Goal: Task Accomplishment & Management: Manage account settings

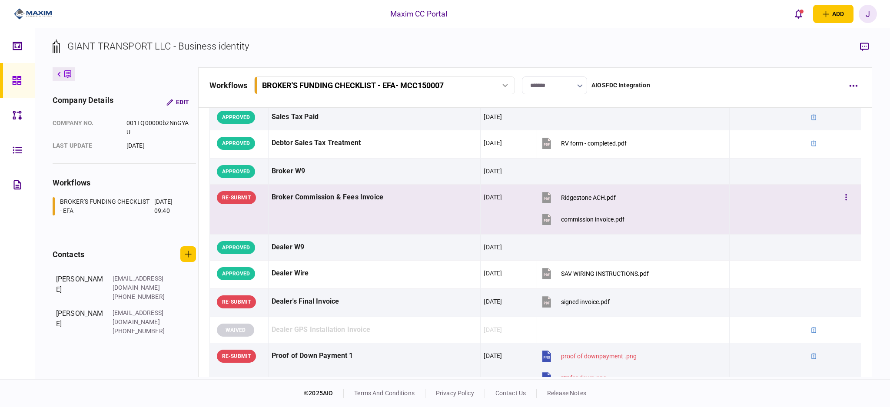
scroll to position [405, 0]
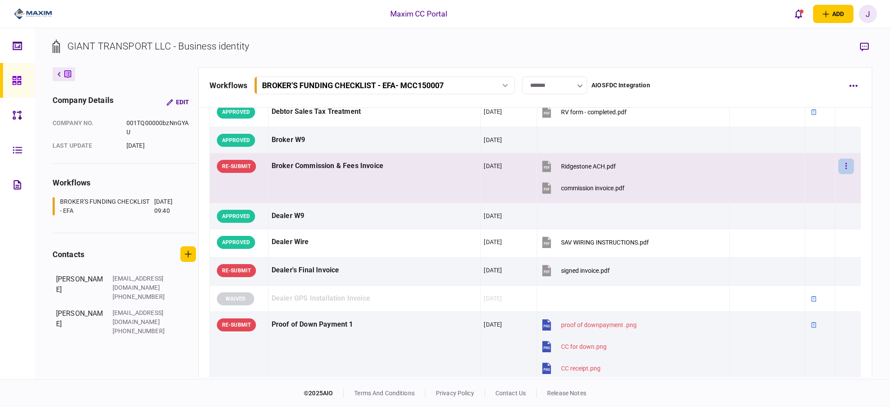
click at [839, 168] on button "button" at bounding box center [846, 167] width 16 height 16
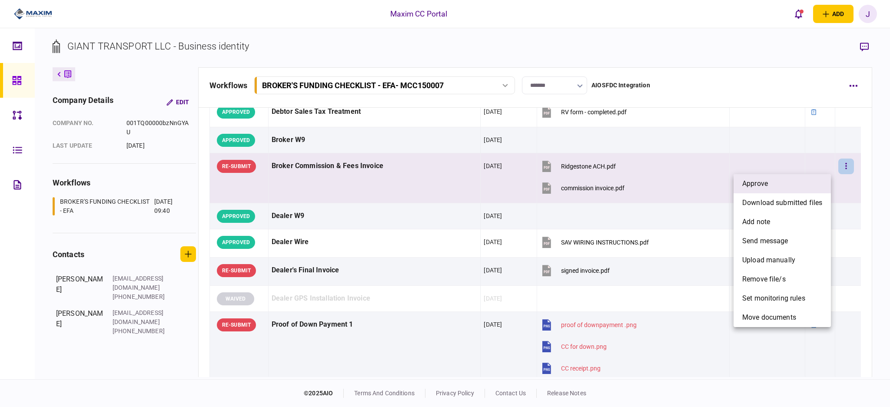
click at [782, 180] on li "approve" at bounding box center [781, 183] width 97 height 19
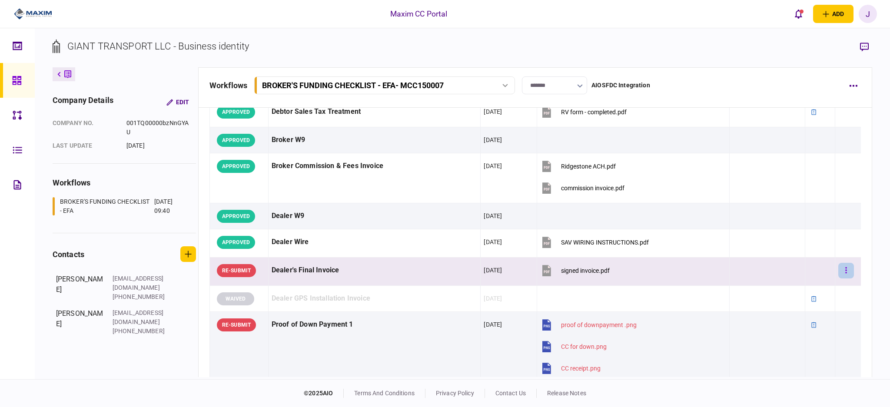
click at [845, 271] on icon "button" at bounding box center [846, 270] width 2 height 8
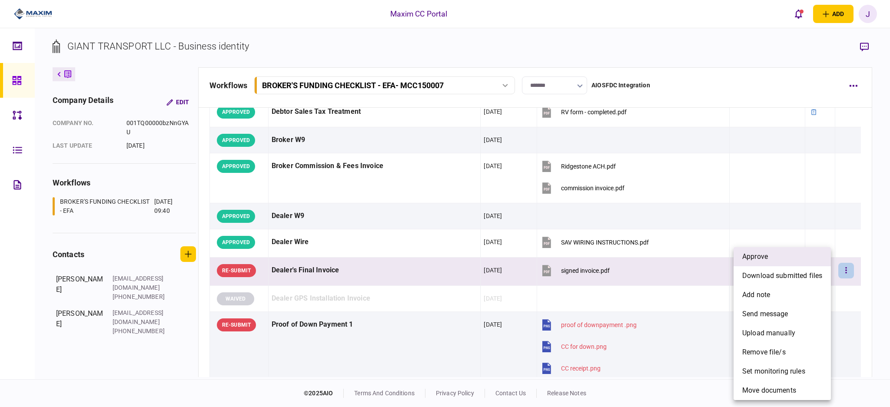
click at [761, 259] on span "approve" at bounding box center [755, 257] width 26 height 10
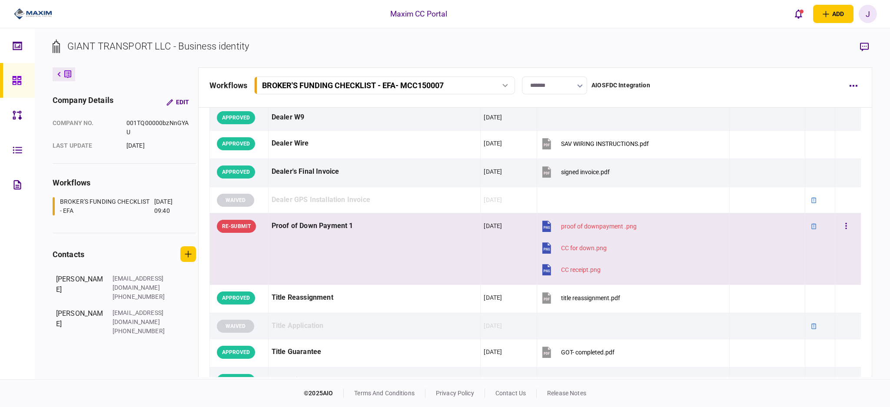
scroll to position [521, 0]
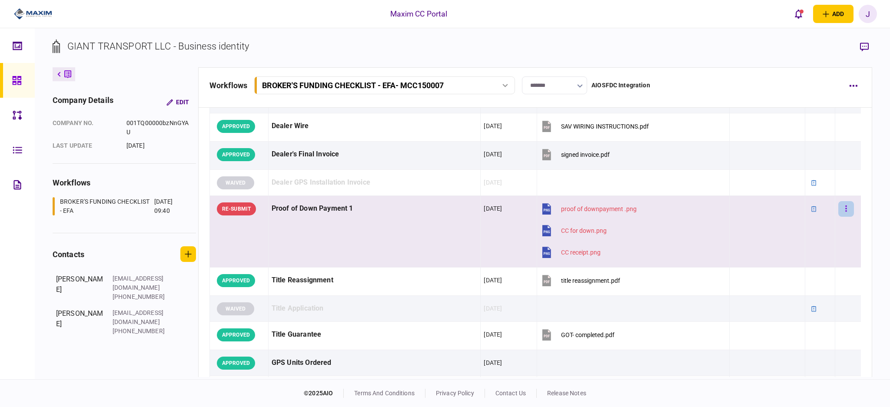
click at [840, 206] on button "button" at bounding box center [846, 209] width 16 height 16
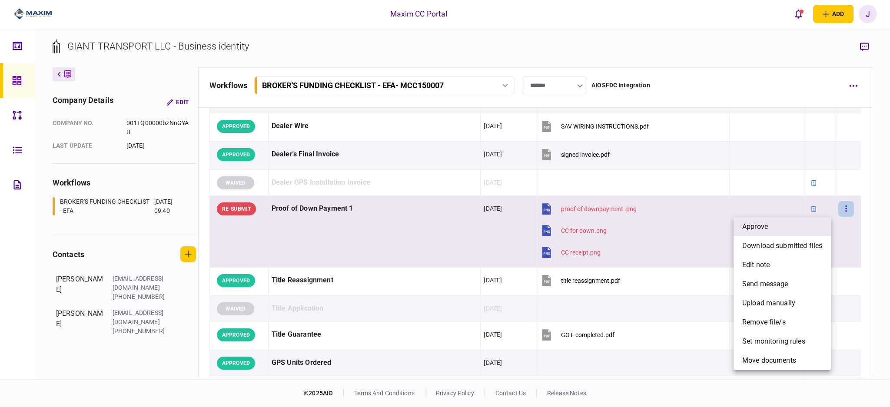
click at [768, 232] on li "approve" at bounding box center [781, 226] width 97 height 19
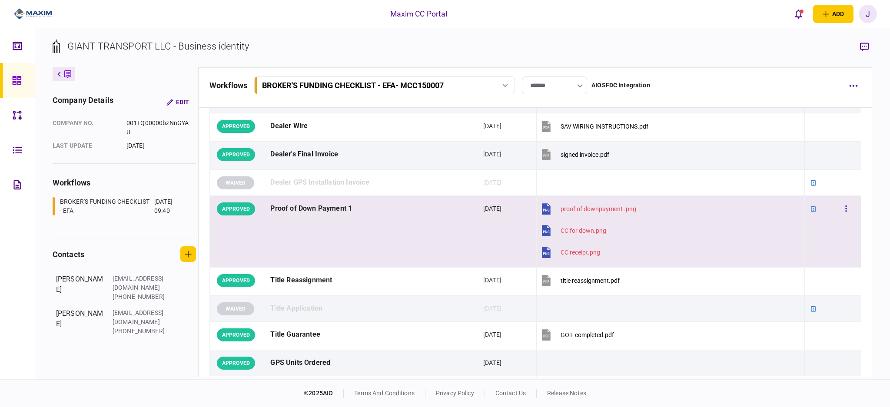
click at [603, 212] on div "proof of downpayment .png" at bounding box center [598, 208] width 76 height 7
click at [575, 256] on div "CC receipt.png" at bounding box center [576, 265] width 41 height 18
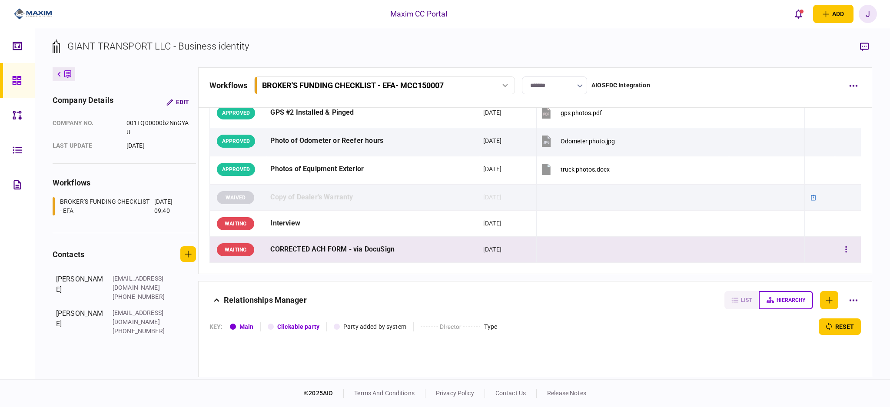
scroll to position [927, 0]
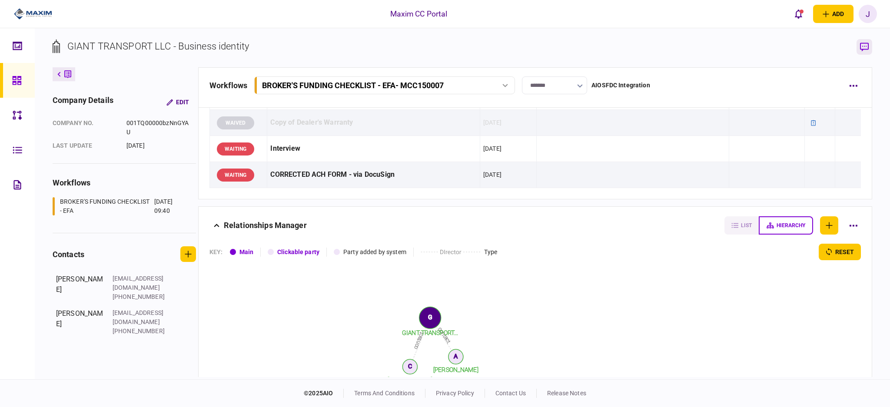
click at [865, 45] on icon "button" at bounding box center [864, 47] width 9 height 9
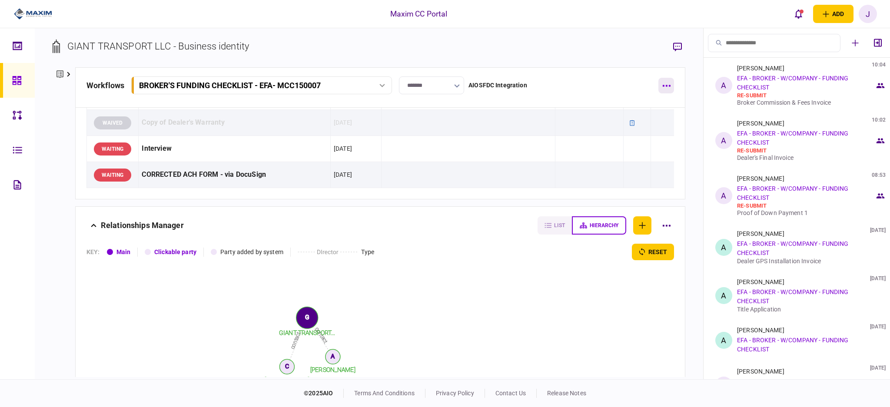
click at [666, 85] on icon "button" at bounding box center [666, 86] width 8 height 2
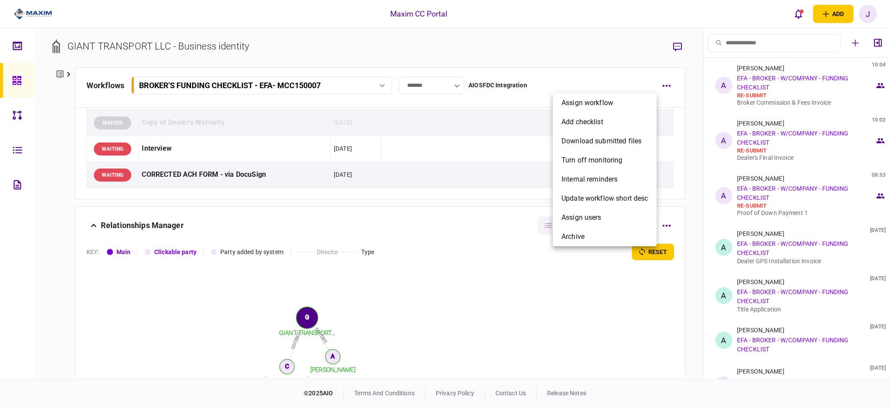
click at [598, 62] on div at bounding box center [445, 203] width 890 height 407
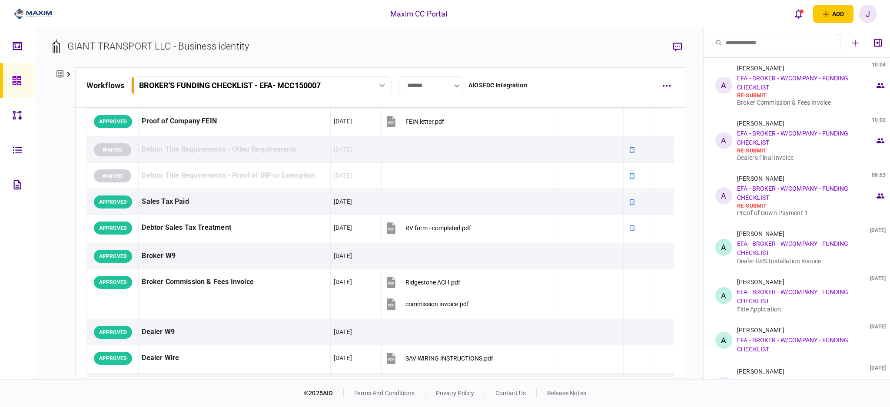
scroll to position [0, 0]
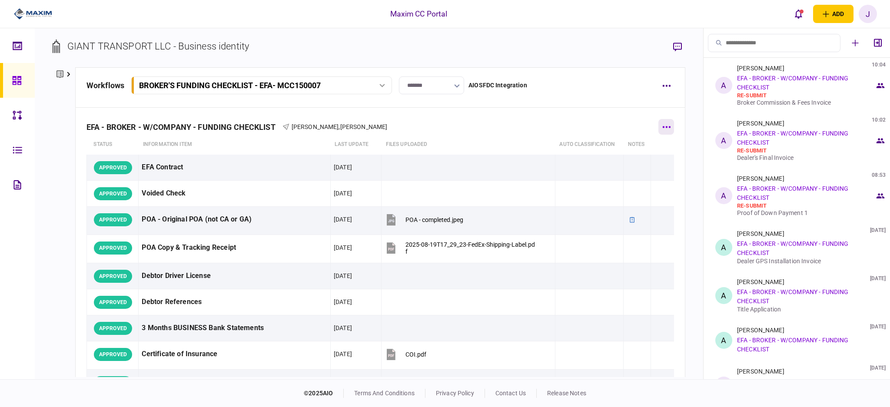
click at [658, 129] on button "button" at bounding box center [666, 127] width 16 height 16
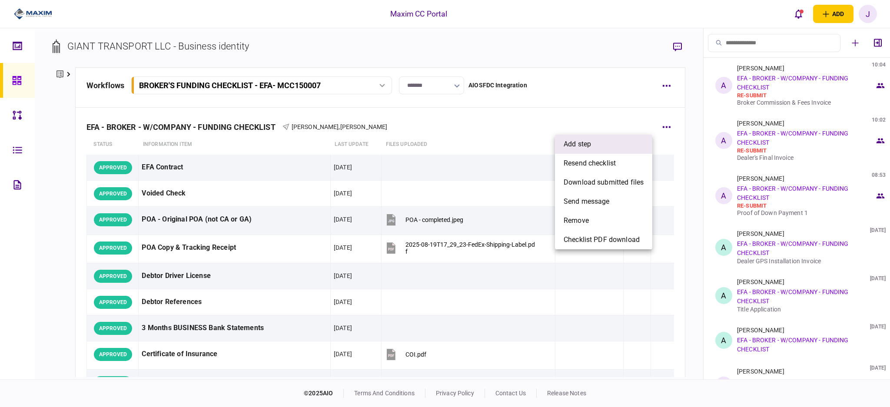
click at [603, 149] on li "add step" at bounding box center [603, 144] width 97 height 19
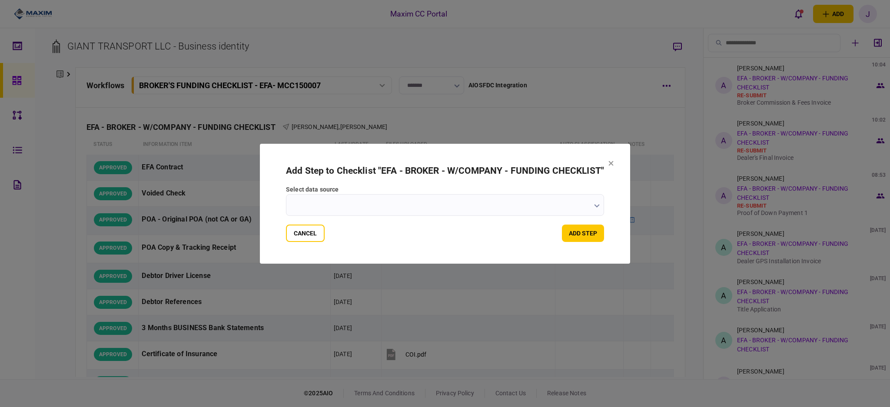
click at [343, 208] on input "select data source" at bounding box center [445, 205] width 318 height 22
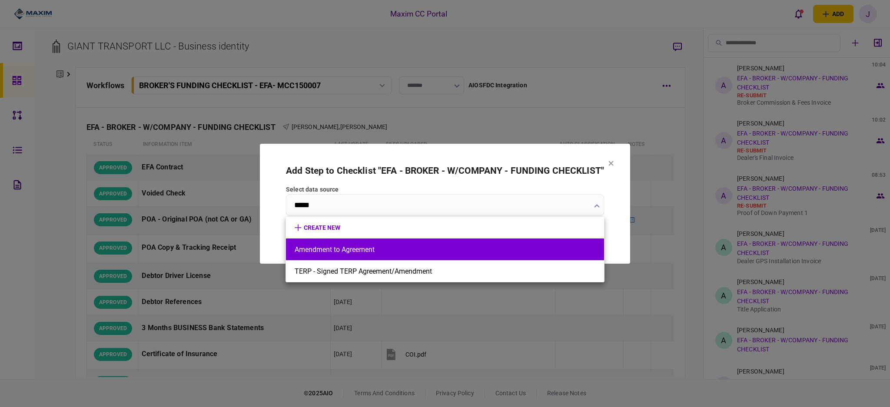
click at [344, 252] on button "Amendment to Agreement" at bounding box center [445, 249] width 301 height 8
type input "**********"
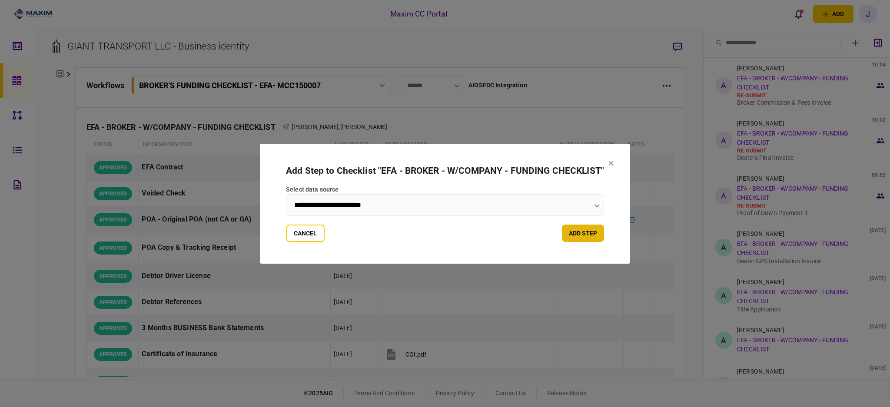
click at [568, 239] on button "add step" at bounding box center [583, 233] width 42 height 17
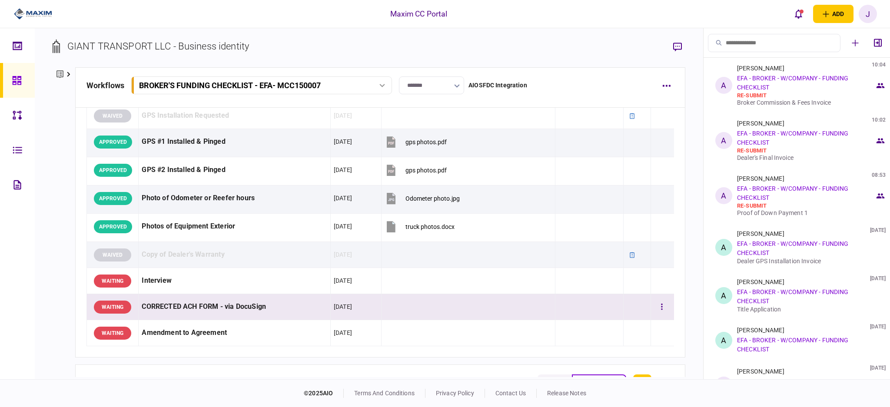
scroll to position [776, 0]
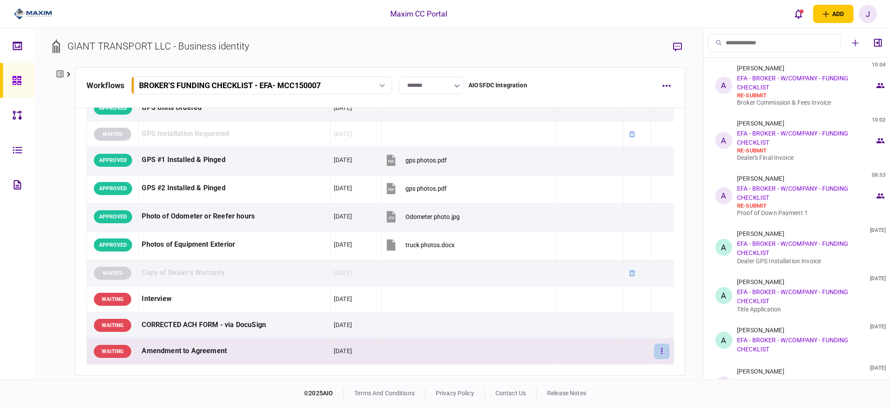
click at [659, 349] on button "button" at bounding box center [662, 352] width 16 height 16
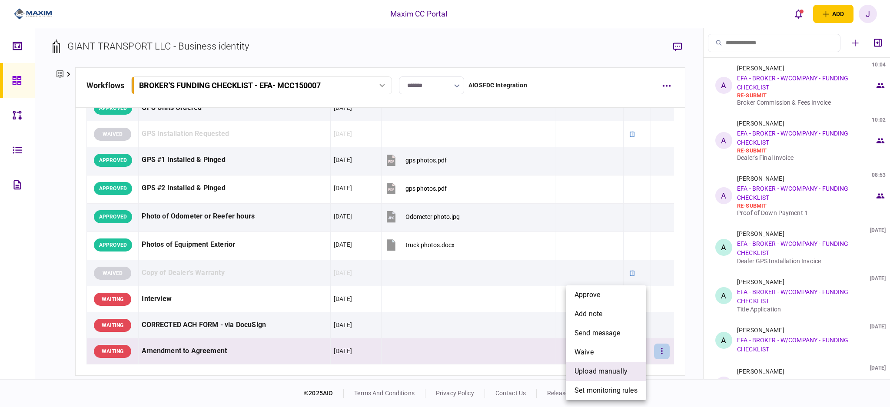
click at [607, 371] on span "upload manually" at bounding box center [600, 371] width 53 height 10
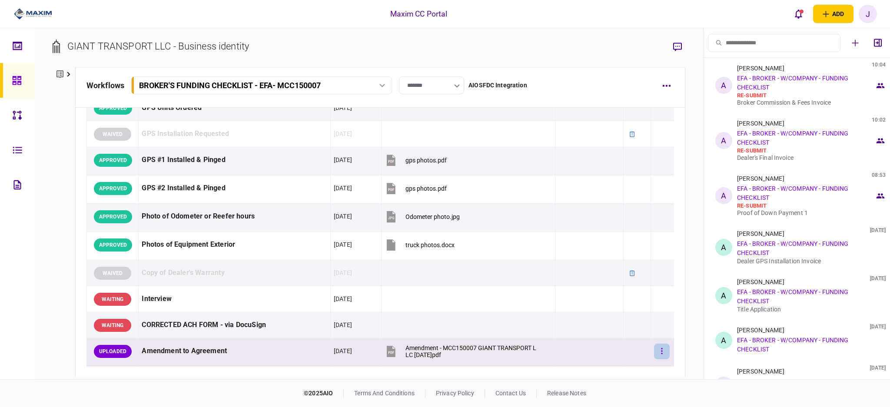
click at [654, 353] on button "button" at bounding box center [662, 352] width 16 height 16
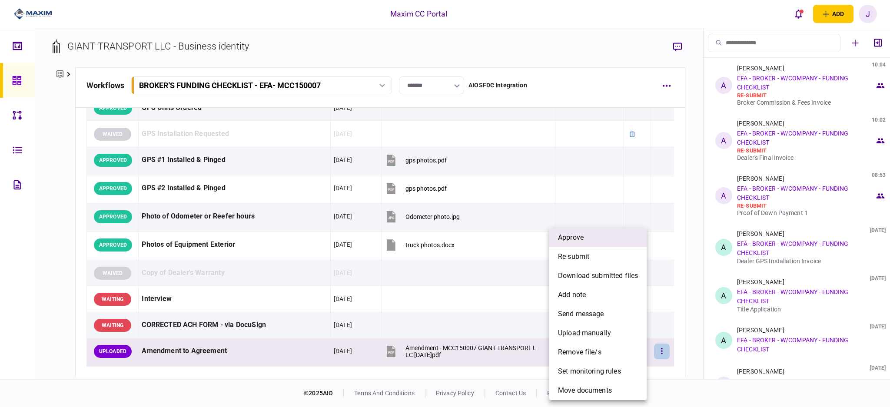
click at [574, 236] on span "approve" at bounding box center [571, 237] width 26 height 10
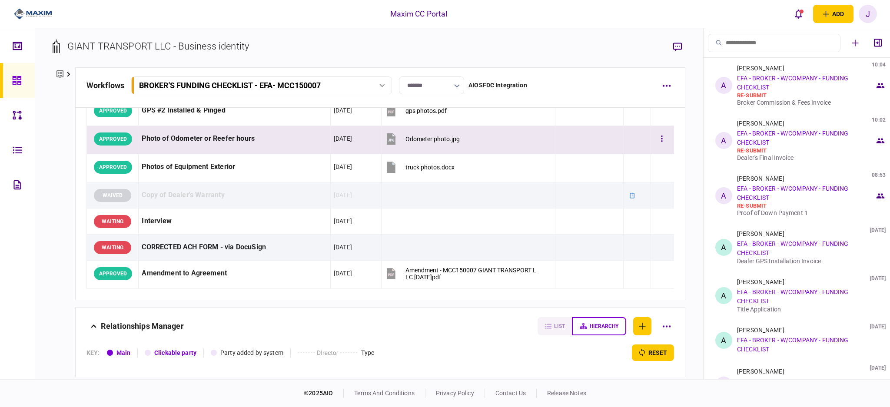
scroll to position [836, 0]
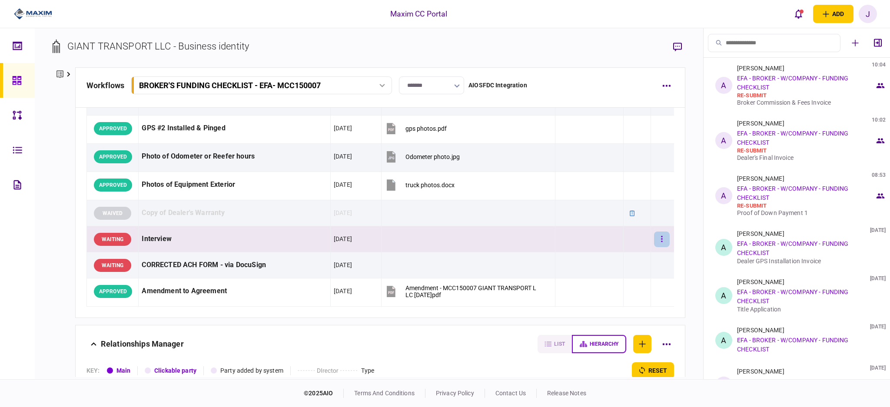
click at [654, 237] on button "button" at bounding box center [662, 240] width 16 height 16
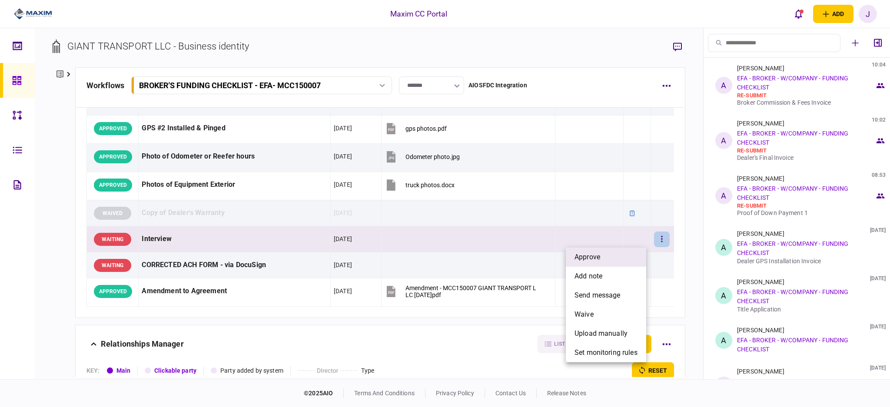
click at [628, 253] on li "approve" at bounding box center [606, 257] width 80 height 19
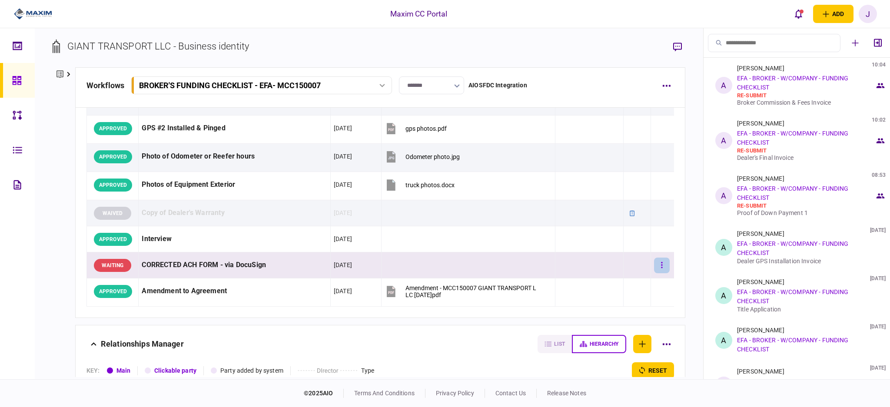
click at [654, 265] on button "button" at bounding box center [662, 266] width 16 height 16
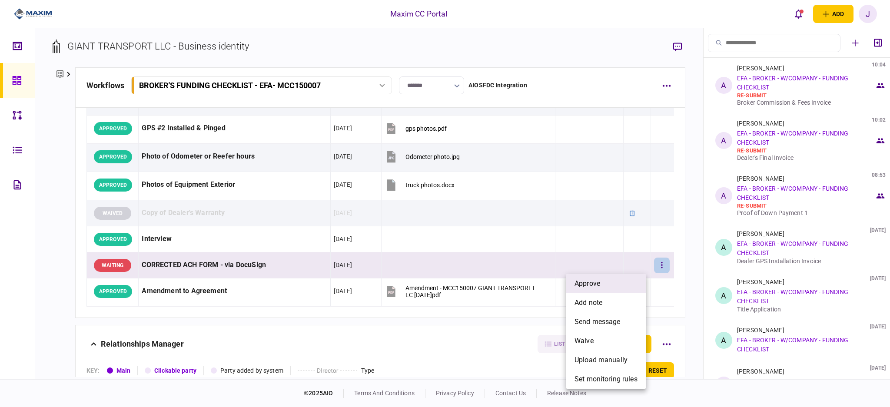
click at [626, 282] on li "approve" at bounding box center [606, 283] width 80 height 19
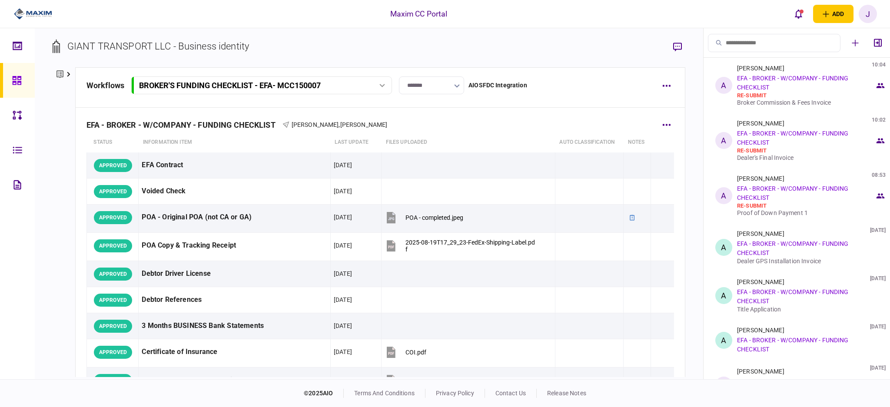
scroll to position [0, 0]
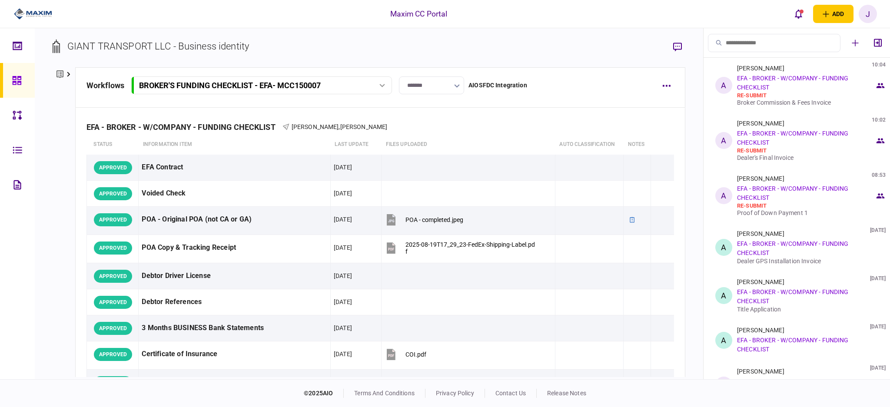
click at [456, 84] on icon "button" at bounding box center [457, 85] width 6 height 3
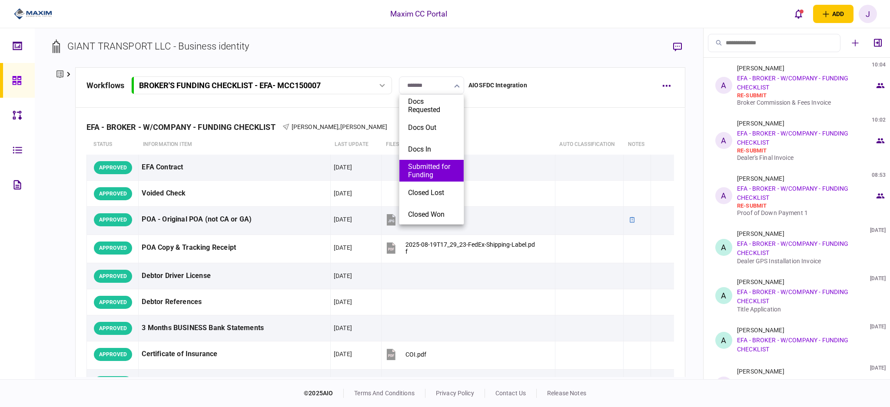
click at [432, 171] on button "Submitted for Funding" at bounding box center [431, 170] width 47 height 17
type input "**********"
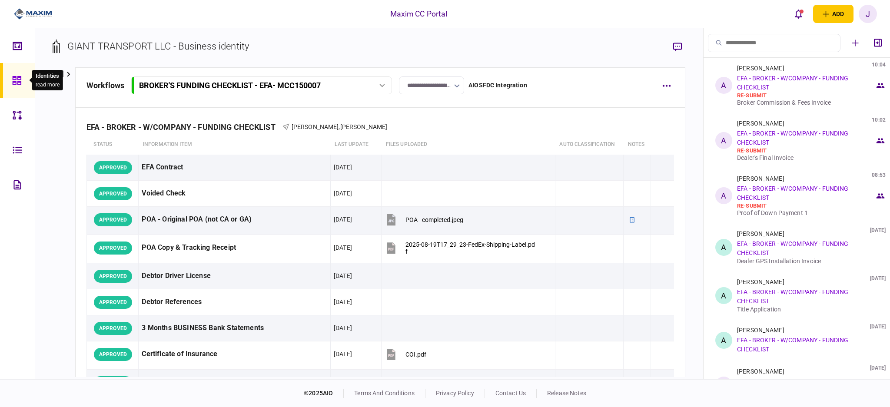
click at [15, 78] on icon at bounding box center [16, 80] width 9 height 9
